Goal: Download file/media

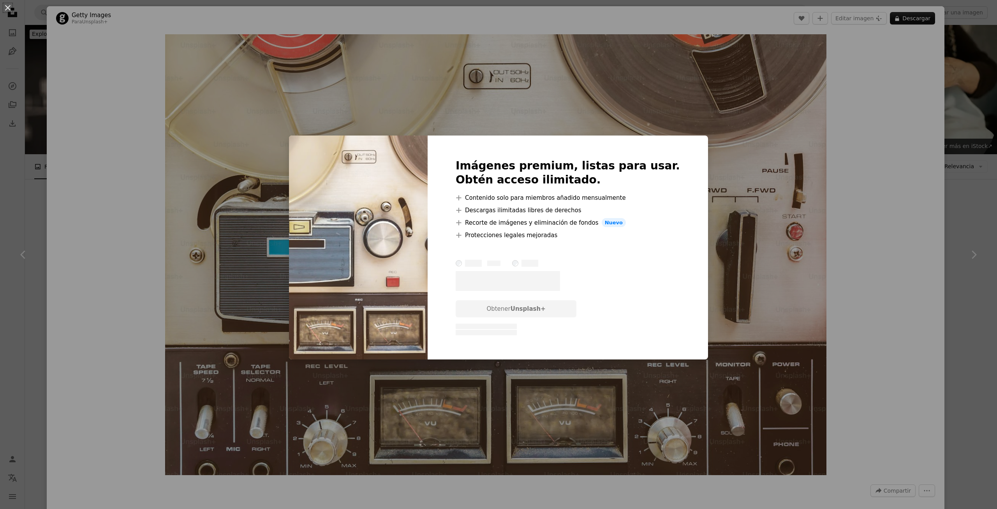
scroll to position [4636, 0]
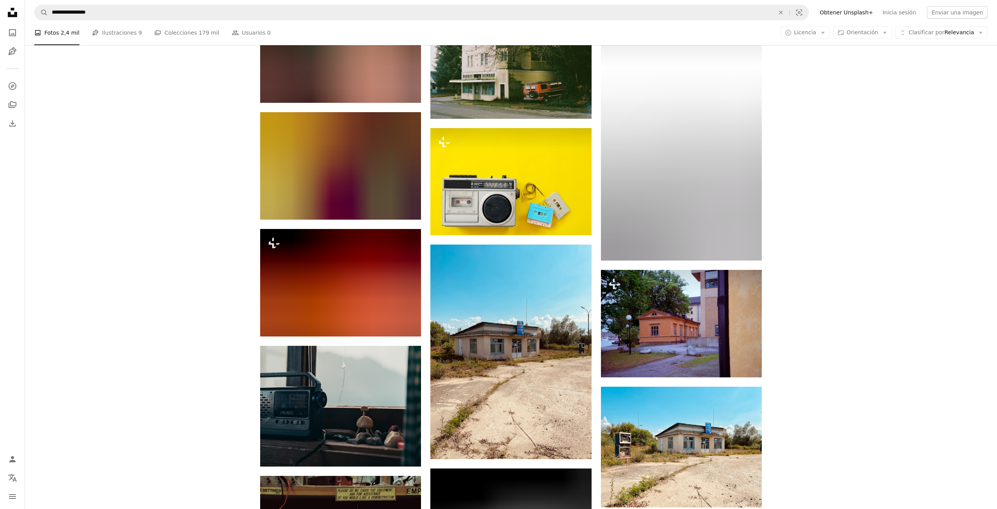
scroll to position [7189, 0]
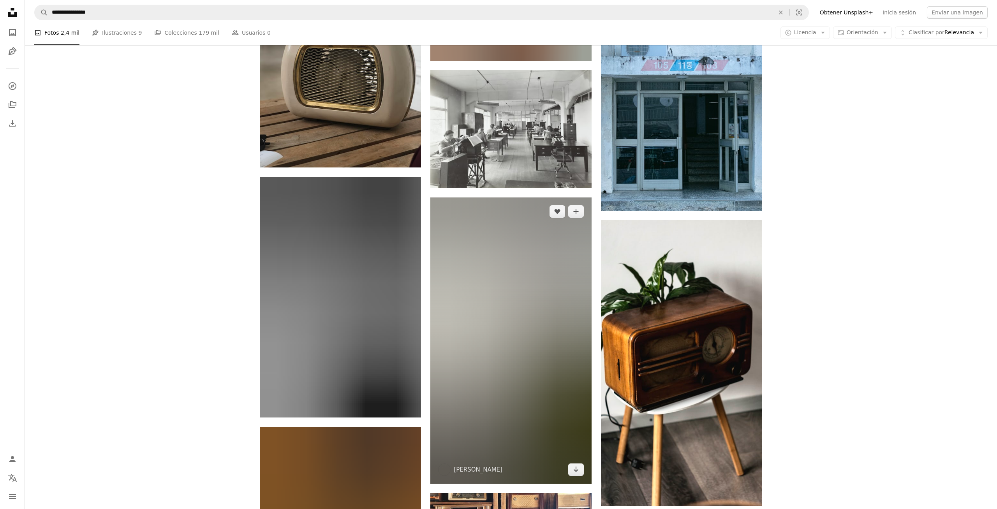
scroll to position [11159, 0]
